Goal: Task Accomplishment & Management: Use online tool/utility

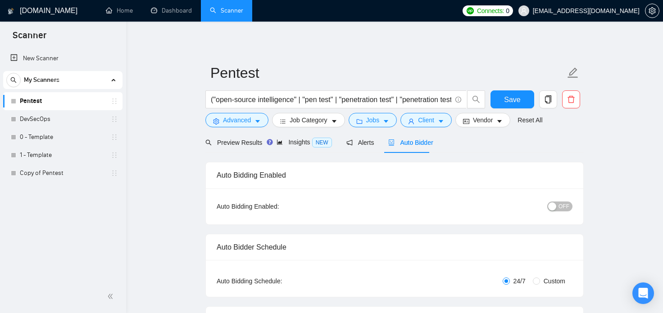
click at [315, 146] on span "Insights NEW" at bounding box center [311, 142] width 55 height 7
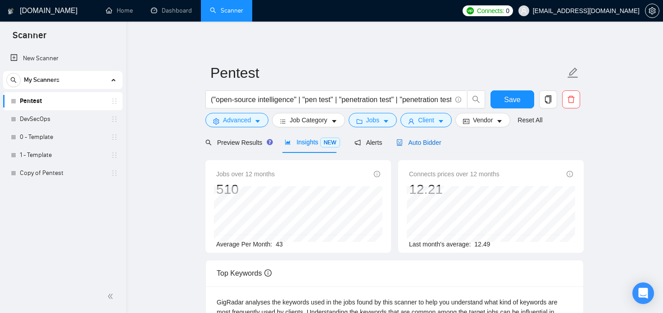
click at [418, 143] on span "Auto Bidder" at bounding box center [418, 142] width 45 height 7
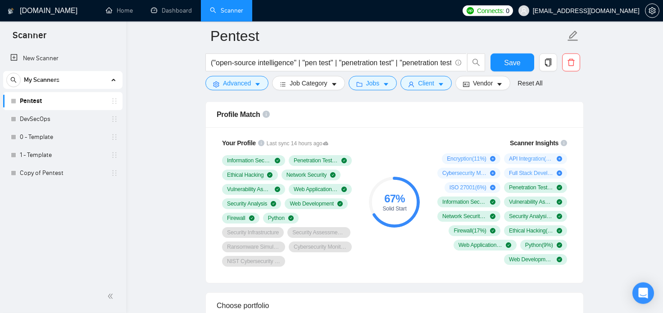
scroll to position [467, 0]
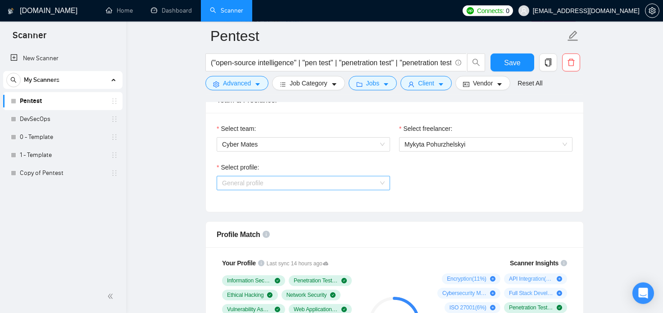
click at [379, 185] on span "General profile" at bounding box center [303, 183] width 162 height 14
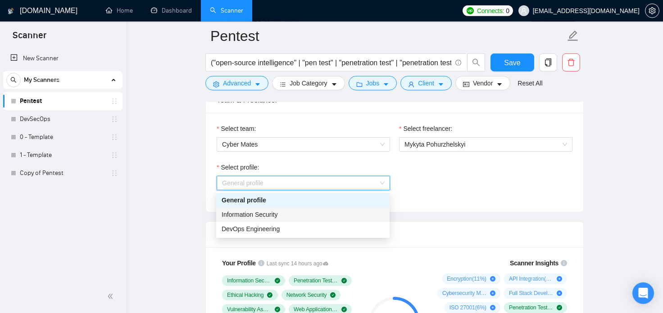
click at [332, 217] on div "Information Security" at bounding box center [302, 215] width 162 height 10
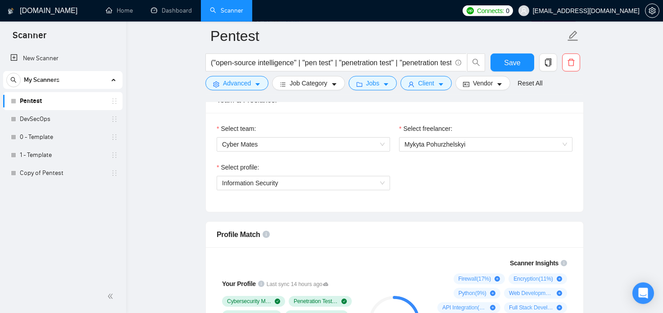
click at [442, 205] on div "Select team: Cyber Mates Select freelancer: [PERSON_NAME] Select profile: Infor…" at bounding box center [394, 162] width 377 height 99
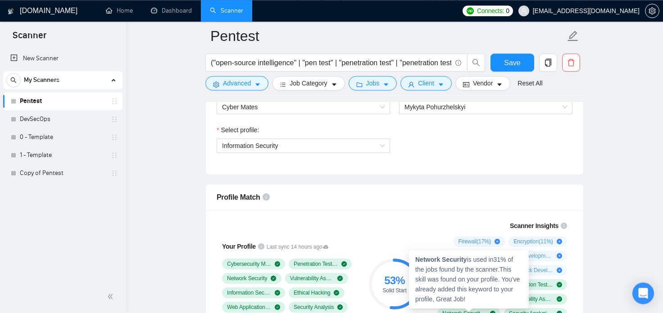
scroll to position [503, 0]
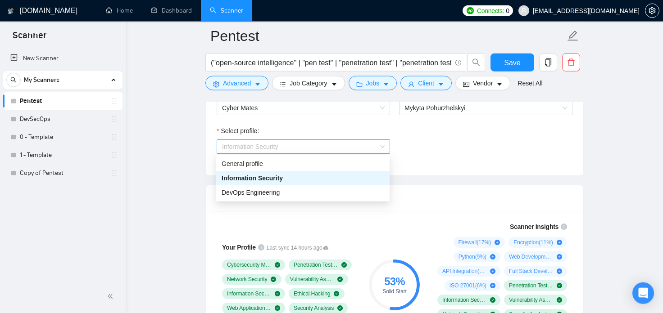
click at [321, 149] on span "Information Security" at bounding box center [303, 147] width 162 height 14
click at [310, 169] on div "General profile" at bounding box center [302, 164] width 162 height 10
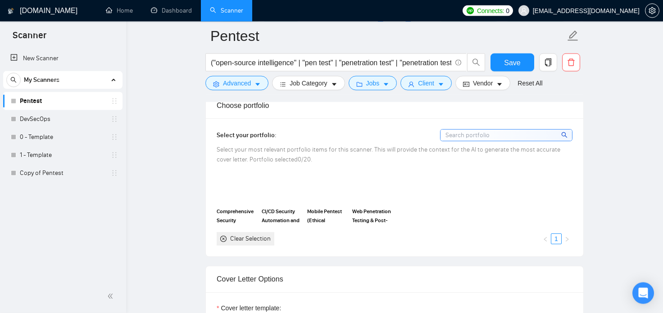
scroll to position [783, 0]
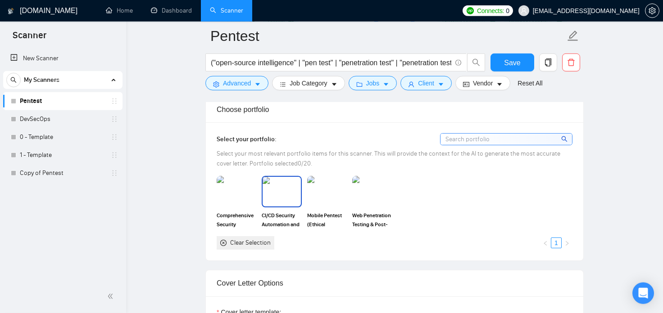
click at [282, 199] on img at bounding box center [281, 192] width 38 height 30
click at [289, 200] on div at bounding box center [281, 192] width 38 height 30
click at [315, 198] on img at bounding box center [327, 192] width 38 height 30
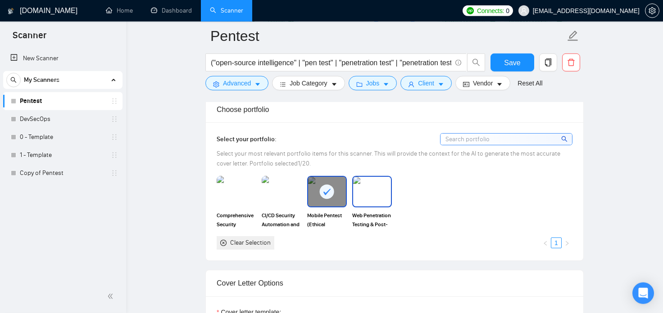
click at [379, 201] on img at bounding box center [372, 192] width 38 height 30
click at [330, 196] on rect at bounding box center [327, 192] width 14 height 14
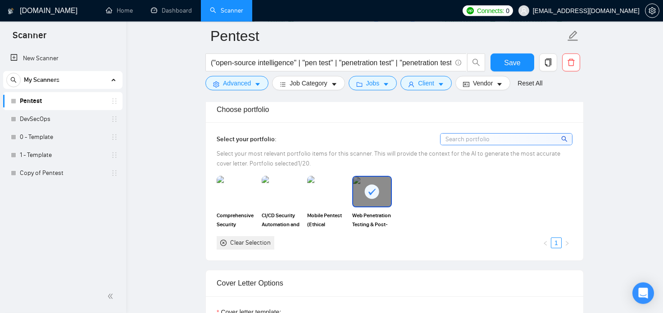
click at [374, 196] on rect at bounding box center [372, 192] width 14 height 14
click at [451, 225] on div "Comprehensive Security Analysis of Desktop Application CI/CD Security Automatio…" at bounding box center [394, 213] width 361 height 74
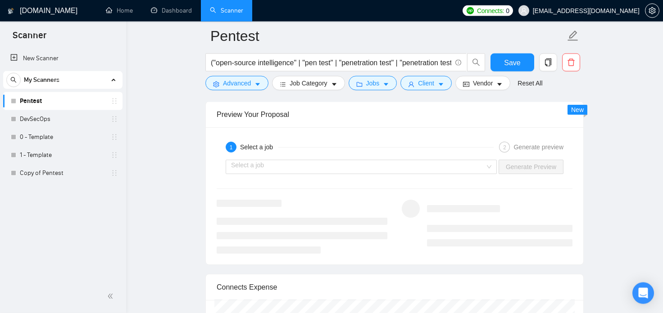
scroll to position [1676, 0]
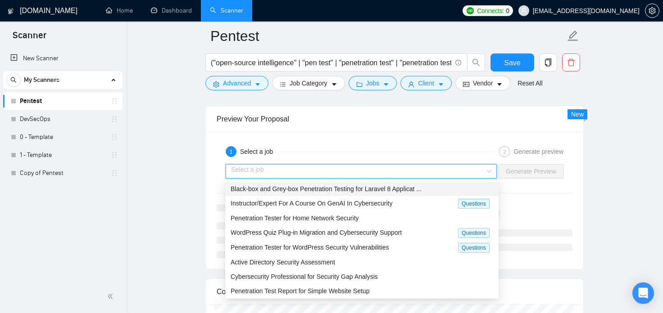
click at [459, 173] on input "search" at bounding box center [358, 172] width 254 height 14
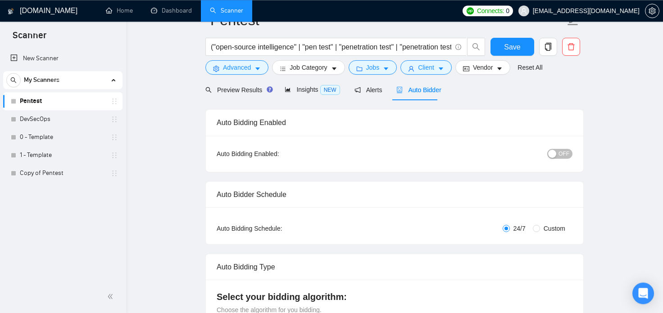
scroll to position [0, 0]
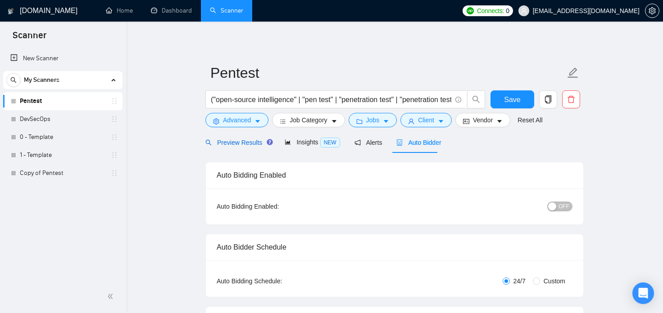
click at [230, 146] on span "Preview Results" at bounding box center [237, 142] width 65 height 7
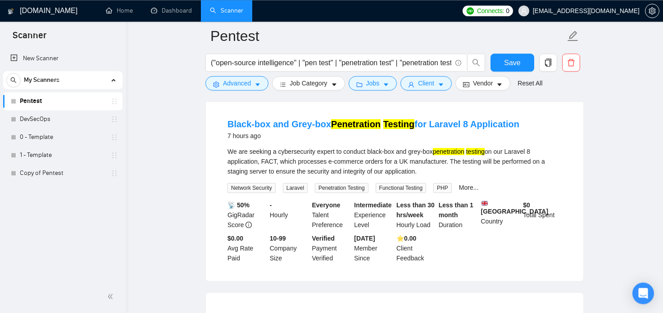
scroll to position [89, 0]
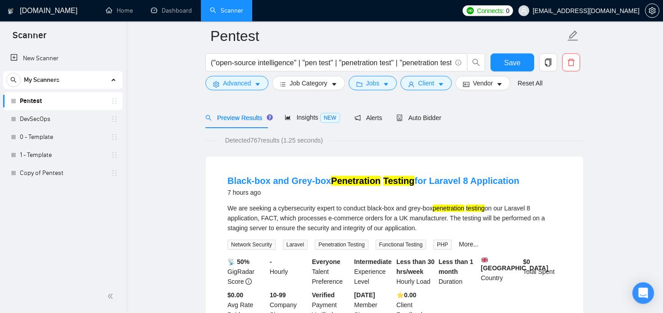
scroll to position [61, 0]
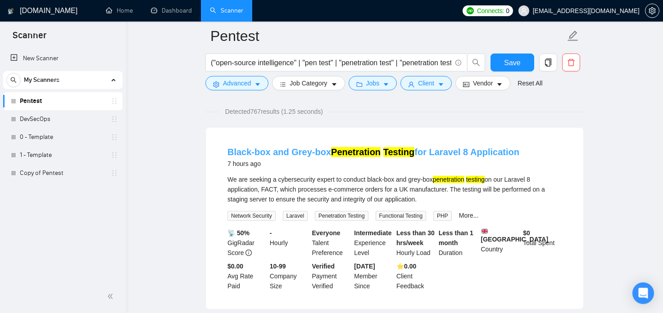
click at [278, 150] on link "Black-box and Grey-box Penetration Testing for Laravel 8 Application" at bounding box center [373, 152] width 292 height 10
click at [332, 155] on mark "Penetration" at bounding box center [356, 152] width 50 height 10
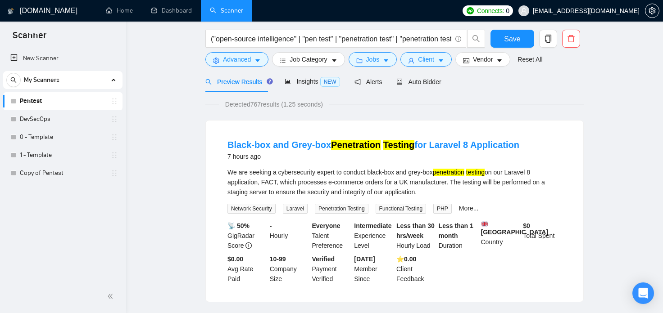
scroll to position [0, 0]
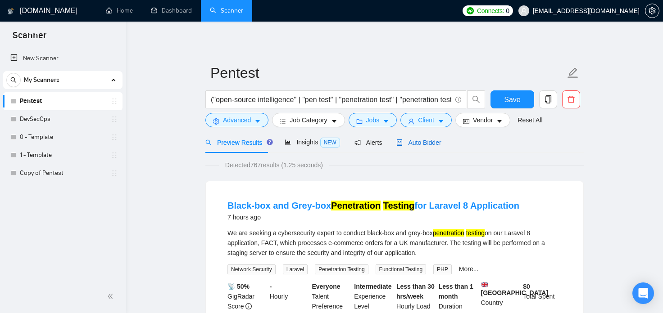
click at [418, 144] on span "Auto Bidder" at bounding box center [418, 142] width 45 height 7
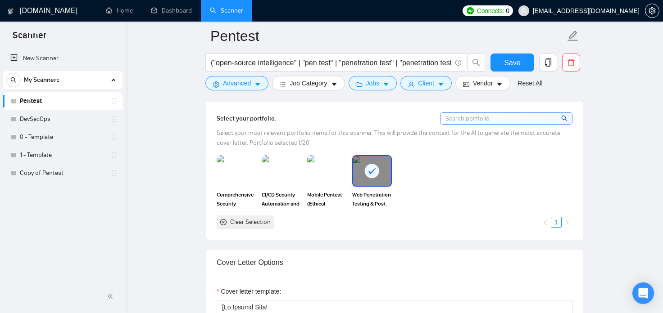
scroll to position [803, 0]
click at [327, 171] on img at bounding box center [327, 172] width 38 height 30
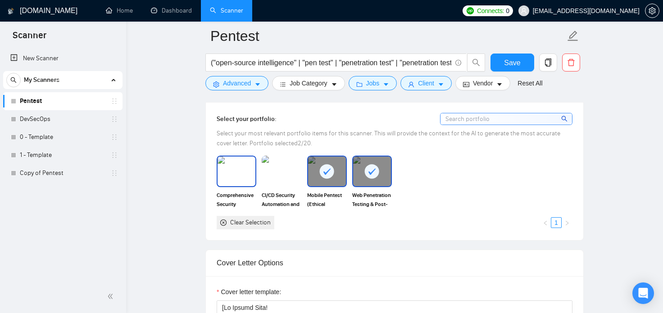
click at [238, 184] on img at bounding box center [236, 172] width 38 height 30
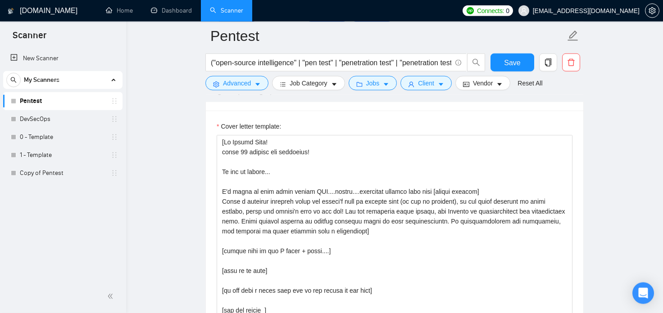
scroll to position [963, 0]
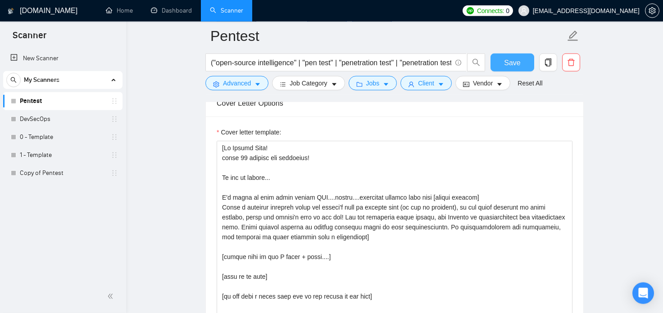
click at [523, 61] on button "Save" at bounding box center [512, 63] width 44 height 18
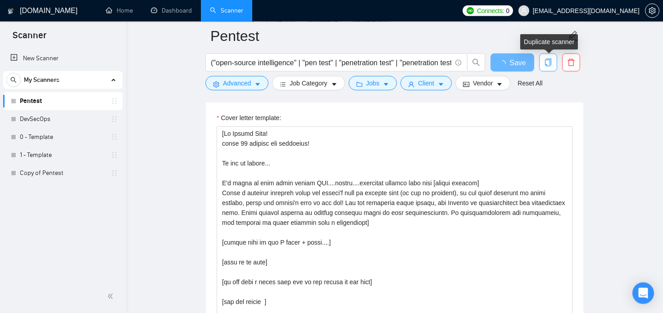
click at [553, 66] on span "copy" at bounding box center [547, 63] width 17 height 8
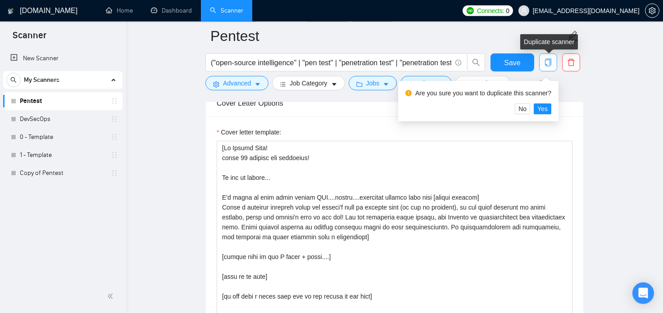
click at [547, 66] on icon "copy" at bounding box center [548, 63] width 6 height 8
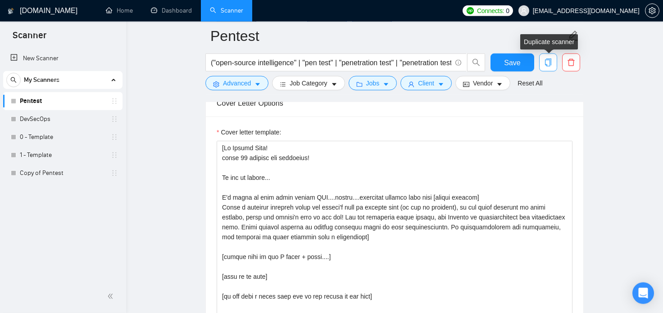
click at [547, 66] on icon "copy" at bounding box center [548, 63] width 6 height 8
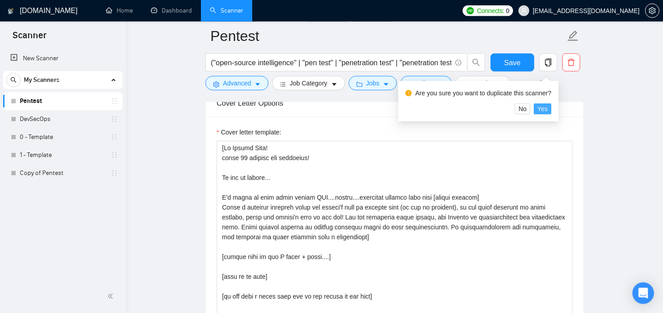
click at [541, 110] on span "Yes" at bounding box center [542, 109] width 10 height 10
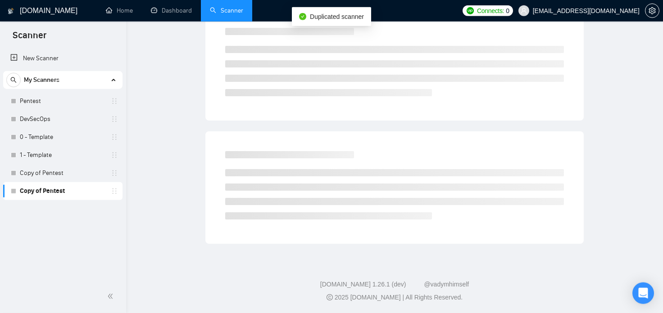
scroll to position [15, 0]
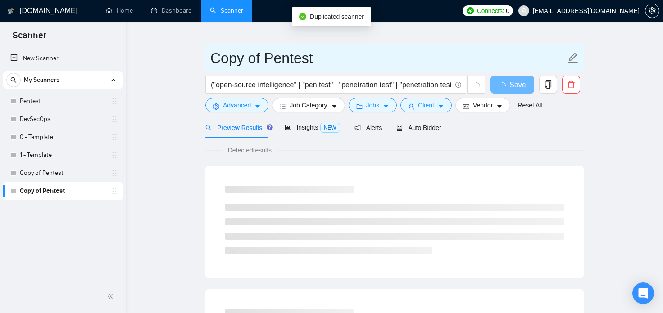
click at [304, 63] on input "Copy of Pentest" at bounding box center [387, 58] width 355 height 23
click at [314, 61] on input "Copy of Pentest" at bounding box center [387, 58] width 355 height 23
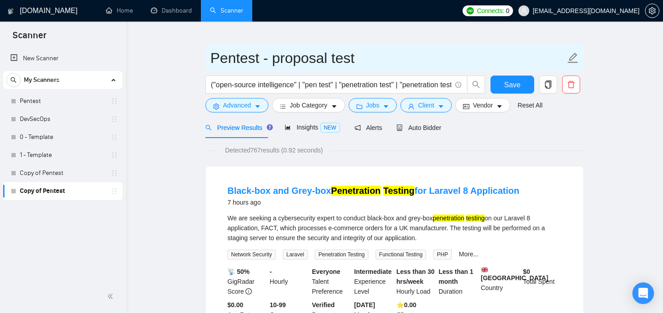
type input "Pentest - proposal test"
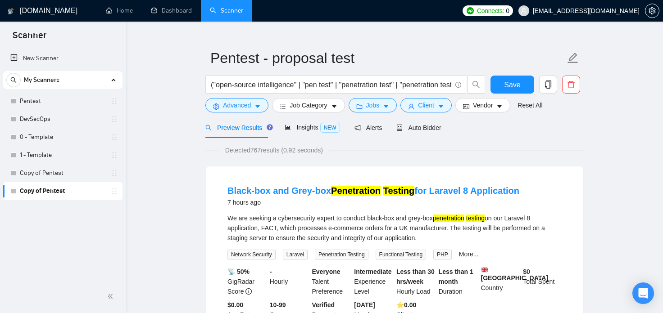
click at [520, 90] on button "Save" at bounding box center [512, 85] width 44 height 18
click at [410, 129] on span "Auto Bidder" at bounding box center [418, 127] width 45 height 7
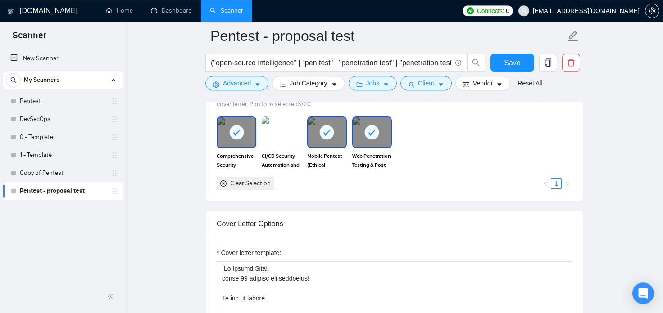
scroll to position [793, 0]
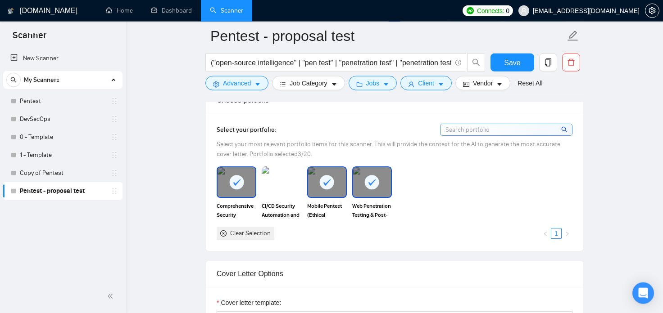
click at [330, 186] on rect at bounding box center [327, 182] width 14 height 14
click at [380, 186] on div at bounding box center [372, 182] width 38 height 30
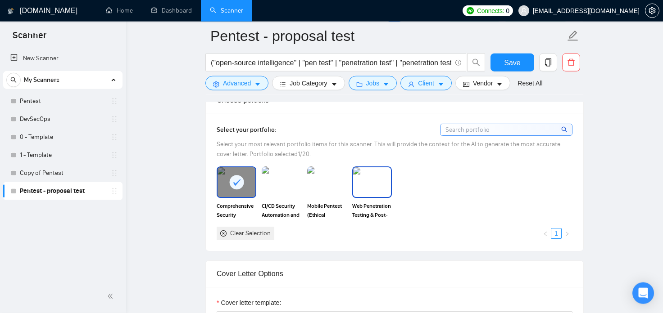
click at [380, 186] on img at bounding box center [372, 182] width 38 height 30
click at [330, 186] on img at bounding box center [327, 182] width 38 height 30
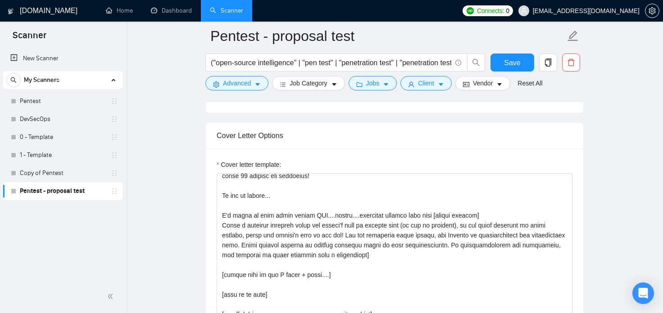
scroll to position [0, 0]
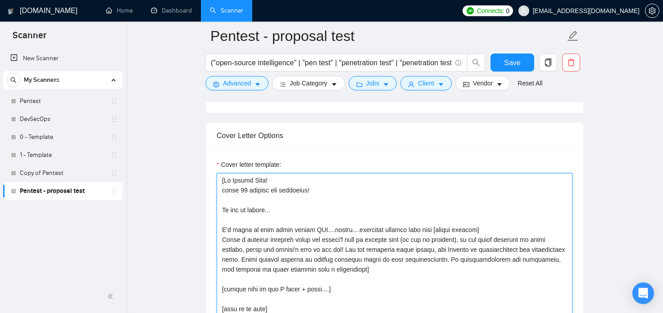
click at [223, 181] on textarea "Cover letter template:" at bounding box center [394, 274] width 356 height 203
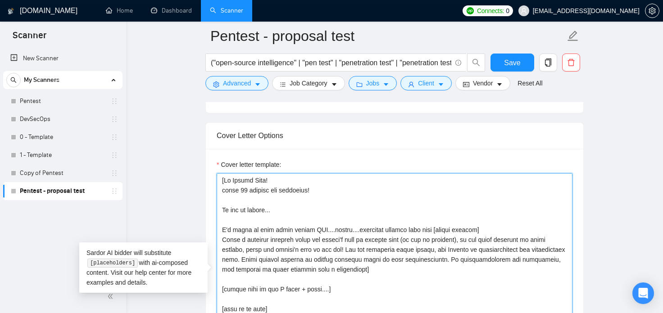
paste textarea "[use the client’s name if it’s mentioned in the description, if none or company…"
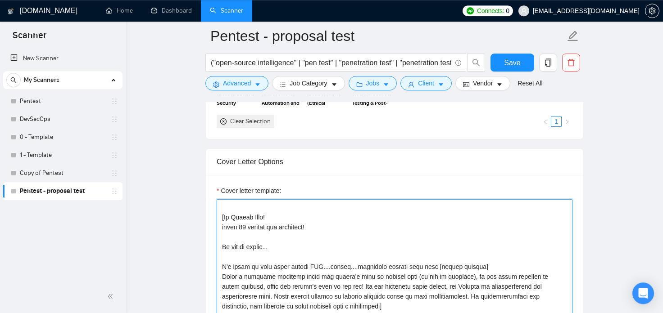
scroll to position [52, 0]
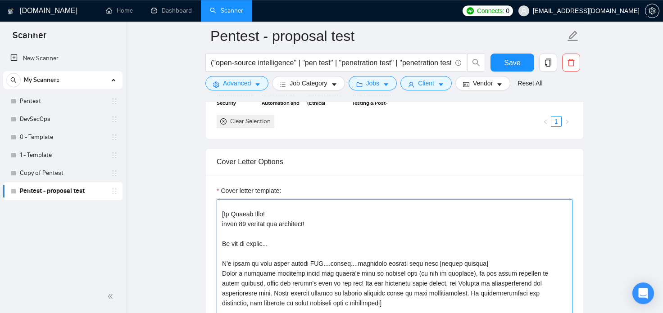
type textarea "[lor ips dolors’a cons ad el’s doeiusmod te inc utlaboreetd, ma aliq en adminim…"
